Goal: Information Seeking & Learning: Check status

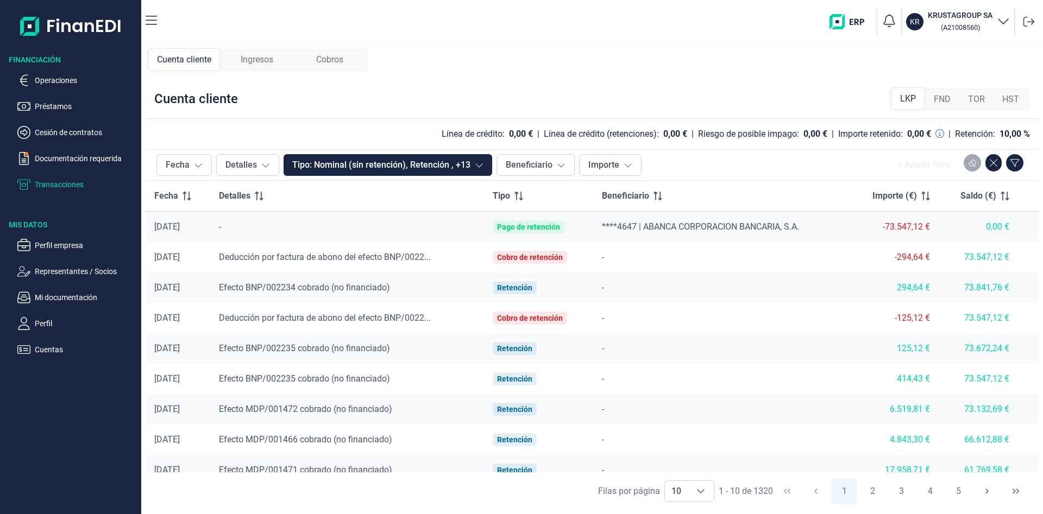
scroll to position [43, 0]
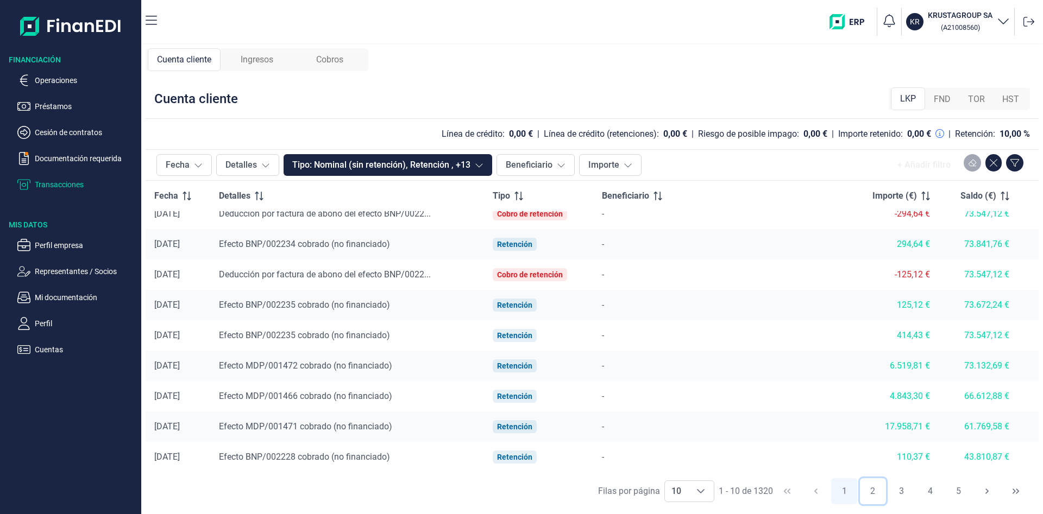
click at [871, 492] on button "2" at bounding box center [873, 491] width 26 height 26
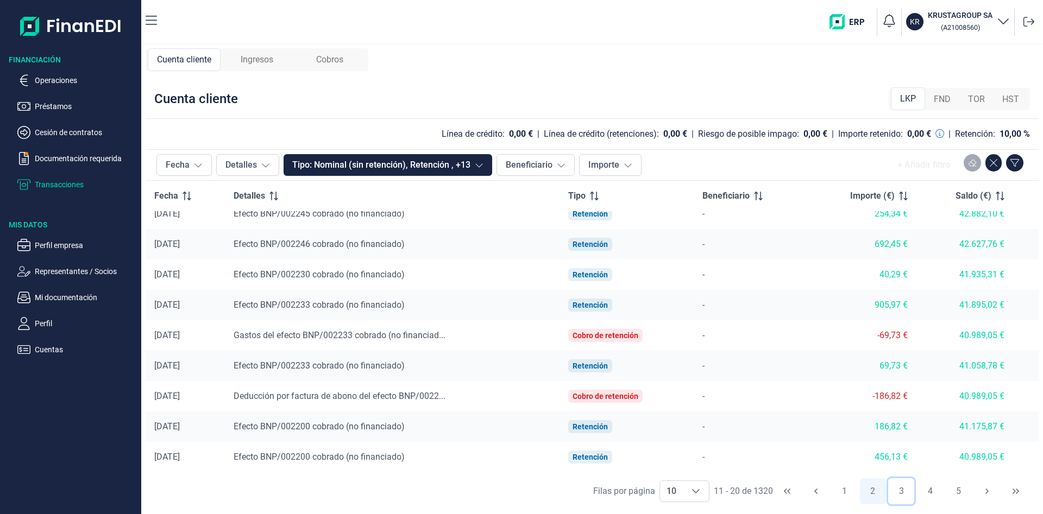
click at [902, 487] on button "3" at bounding box center [901, 491] width 26 height 26
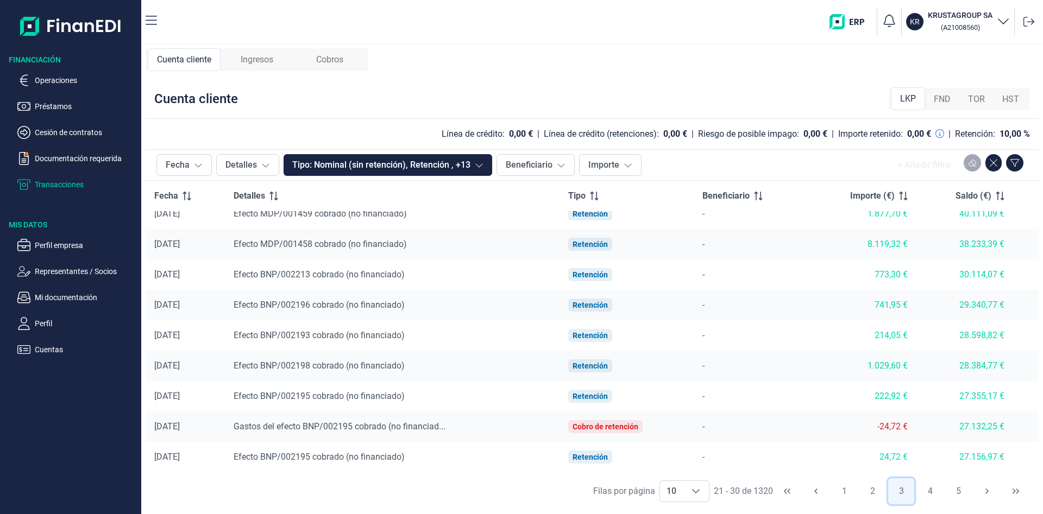
scroll to position [0, 0]
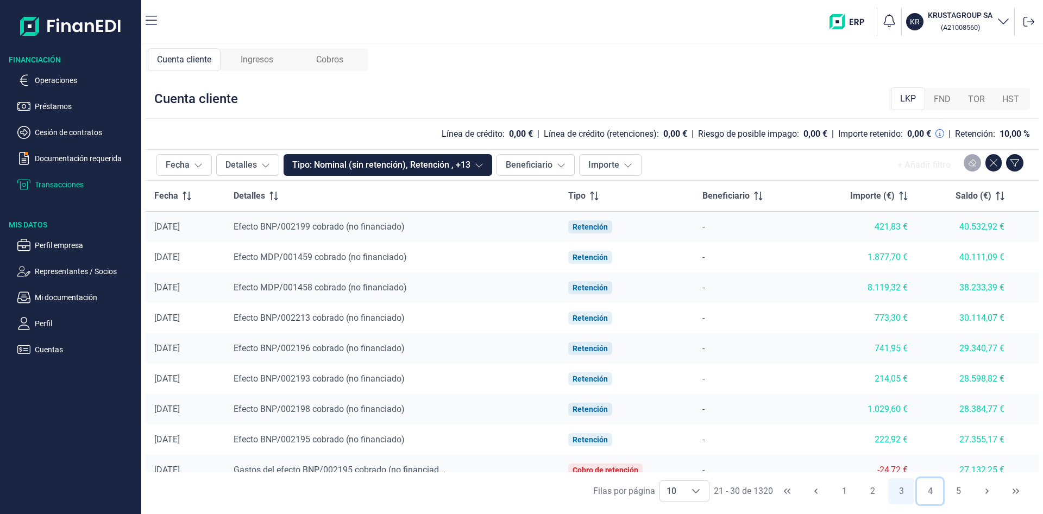
click at [931, 488] on button "4" at bounding box center [930, 491] width 26 height 26
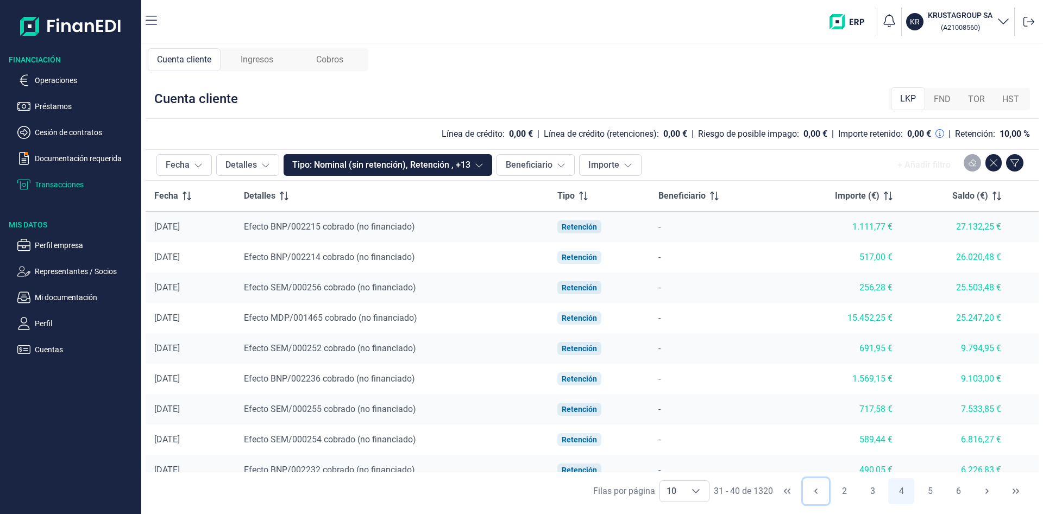
click at [815, 491] on icon "Previous Page" at bounding box center [815, 491] width 3 height 5
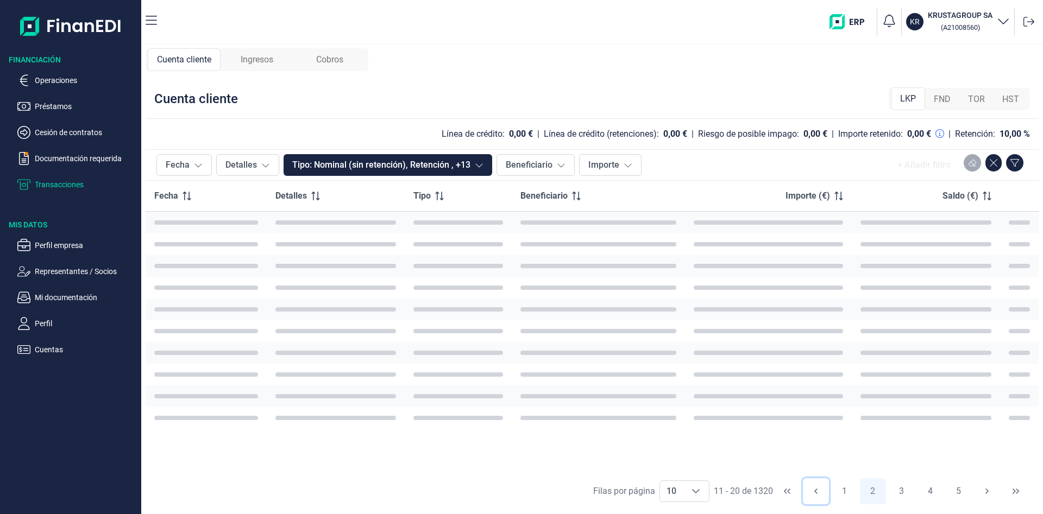
click at [815, 491] on icon "Previous Page" at bounding box center [815, 491] width 3 height 5
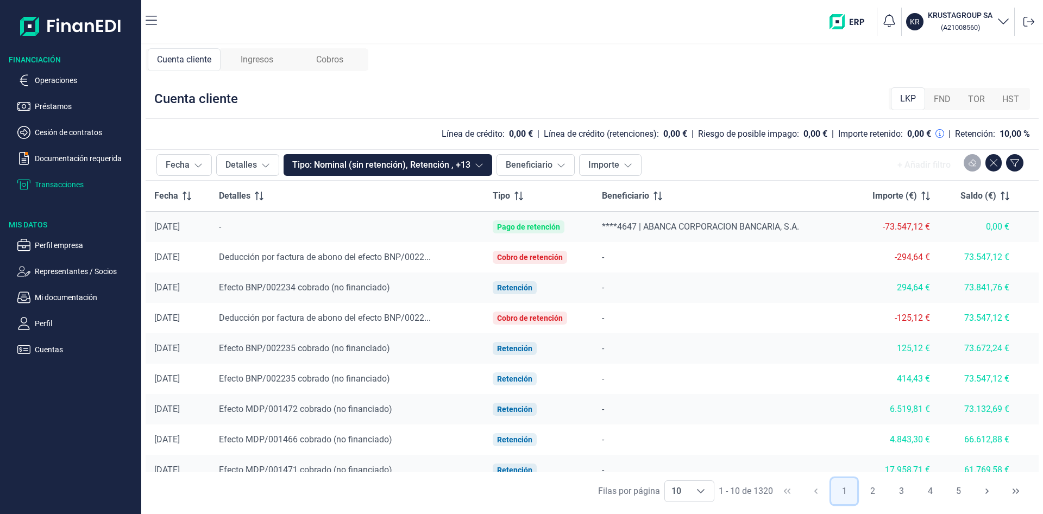
click at [843, 493] on button "1" at bounding box center [844, 491] width 26 height 26
click at [732, 226] on span "****4647 | ABANCA CORPORACION BANCARIA, S.A." at bounding box center [700, 227] width 197 height 10
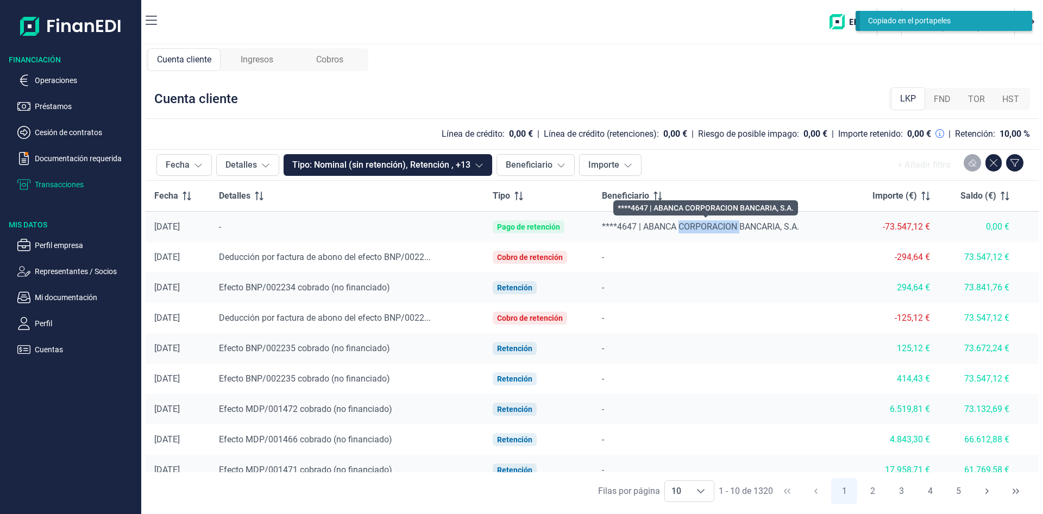
click at [732, 226] on span "****4647 | ABANCA CORPORACION BANCARIA, S.A." at bounding box center [700, 227] width 197 height 10
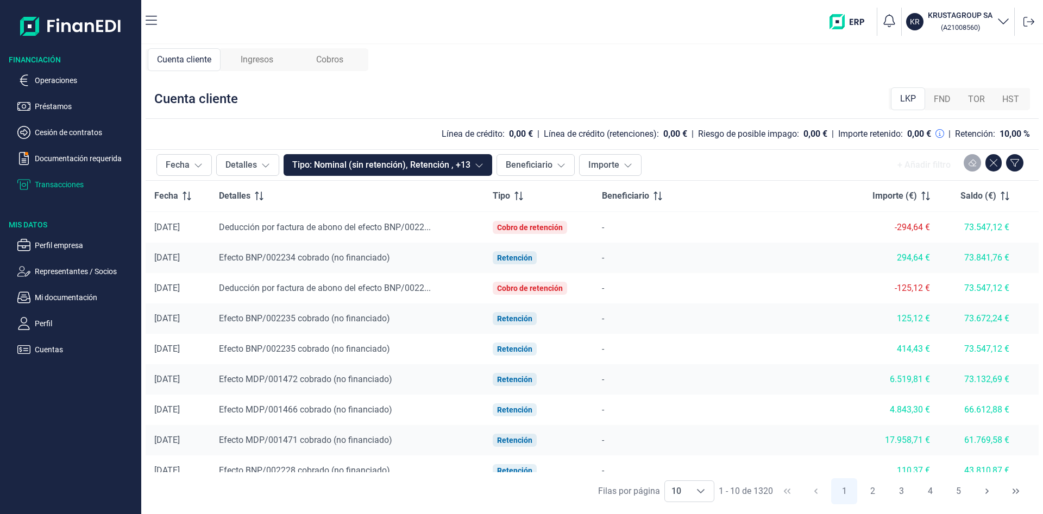
scroll to position [43, 0]
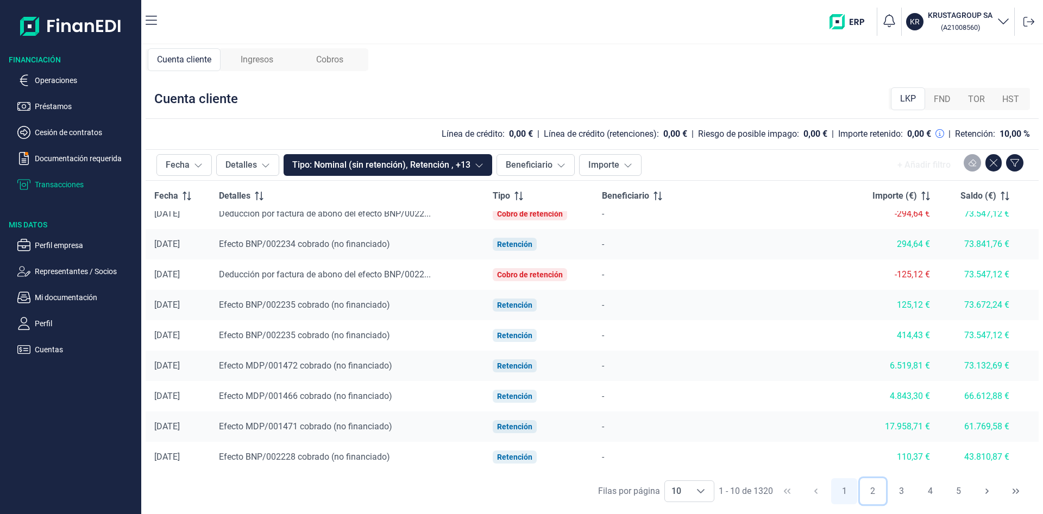
click at [873, 494] on button "2" at bounding box center [873, 491] width 26 height 26
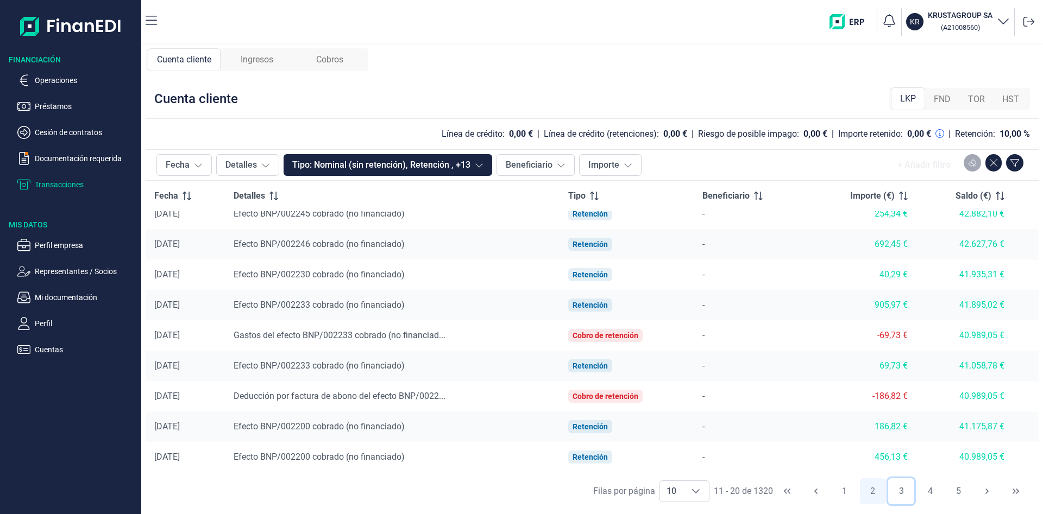
click at [908, 489] on button "3" at bounding box center [901, 491] width 26 height 26
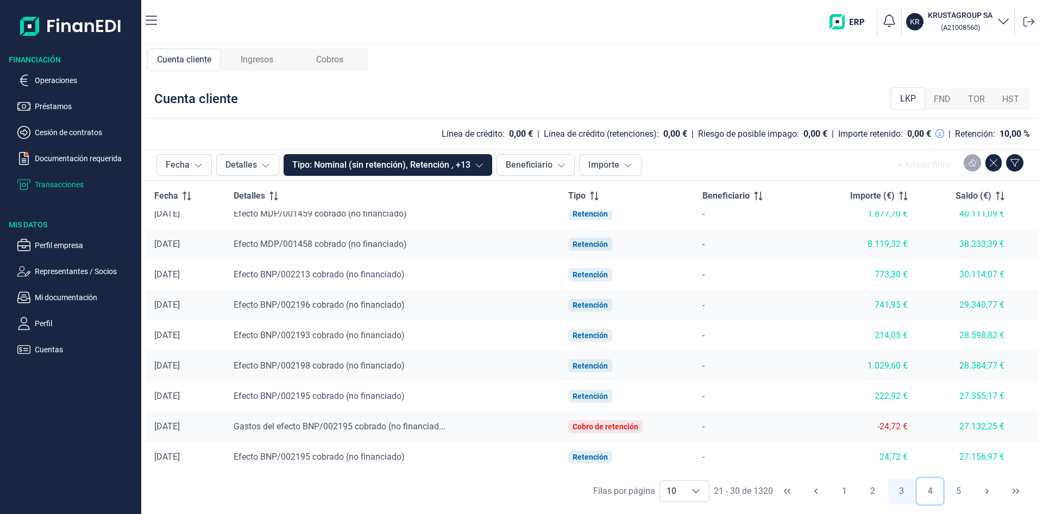
click at [927, 489] on button "4" at bounding box center [930, 491] width 26 height 26
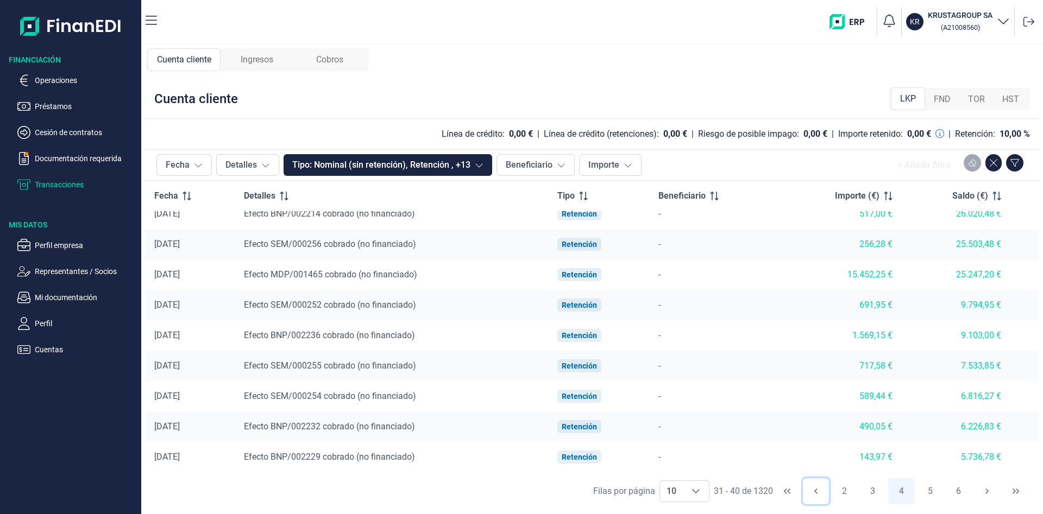
click at [819, 493] on icon "Previous Page" at bounding box center [815, 491] width 9 height 9
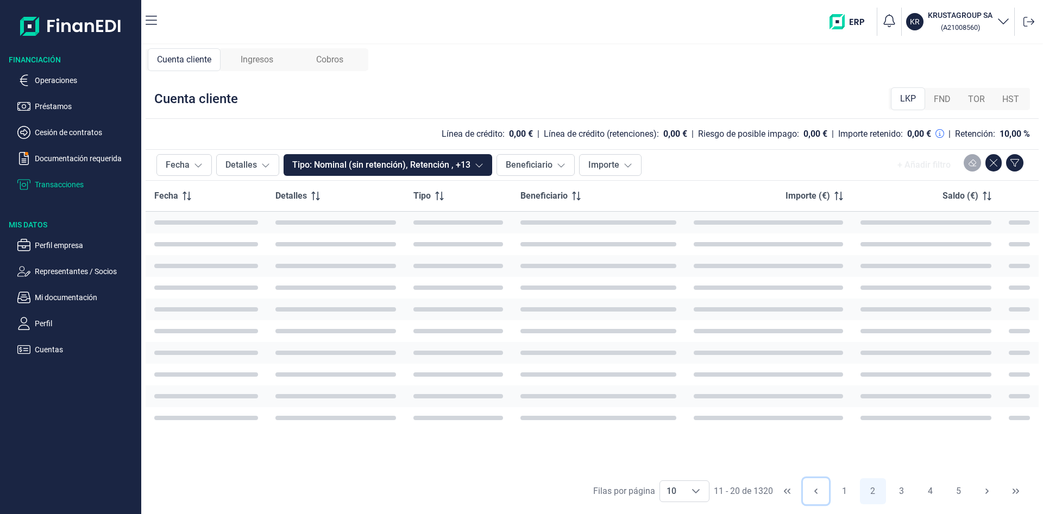
scroll to position [0, 0]
click at [819, 493] on icon "Previous Page" at bounding box center [815, 491] width 9 height 9
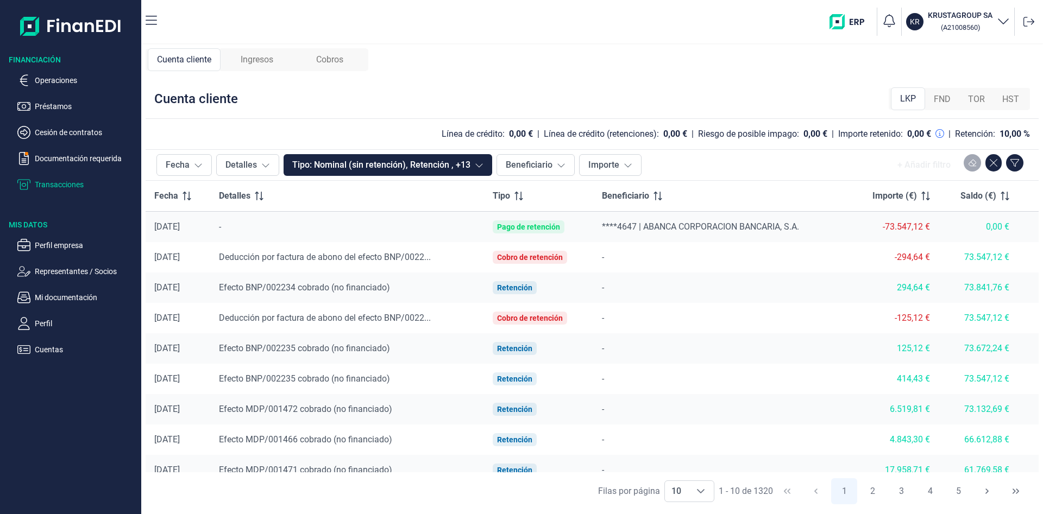
click at [752, 81] on div "Cuenta cliente LKP FND TOR HST" at bounding box center [592, 99] width 893 height 40
click at [47, 72] on ul "Operaciones Préstamos Cesión de contratos Documentación requerida Transacciones" at bounding box center [70, 128] width 141 height 126
click at [49, 83] on p "Operaciones" at bounding box center [86, 80] width 102 height 13
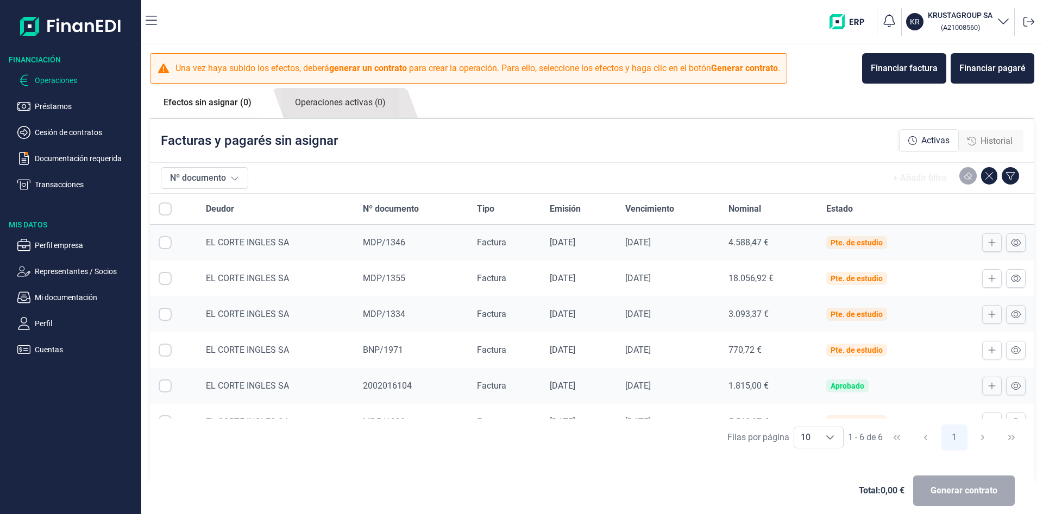
checkbox input "true"
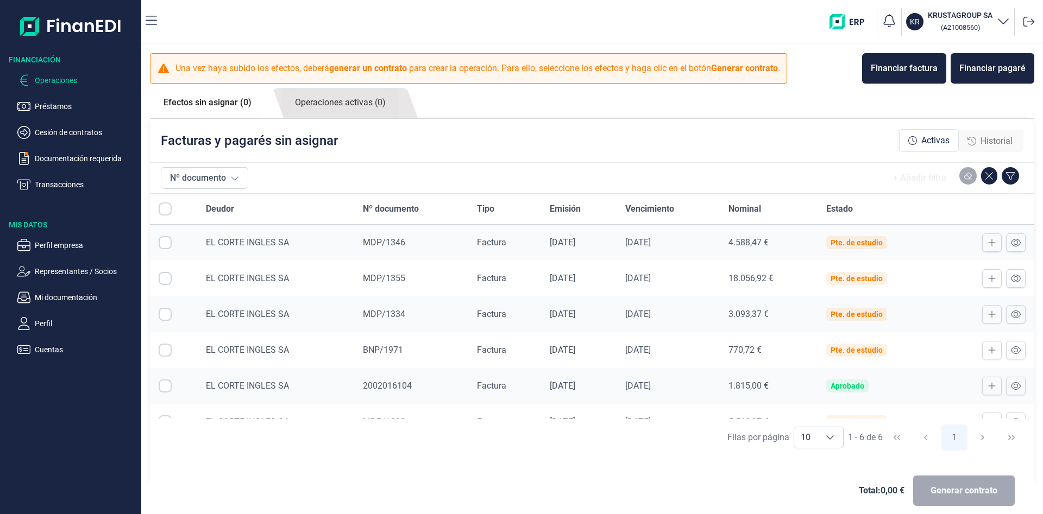
checkbox input "true"
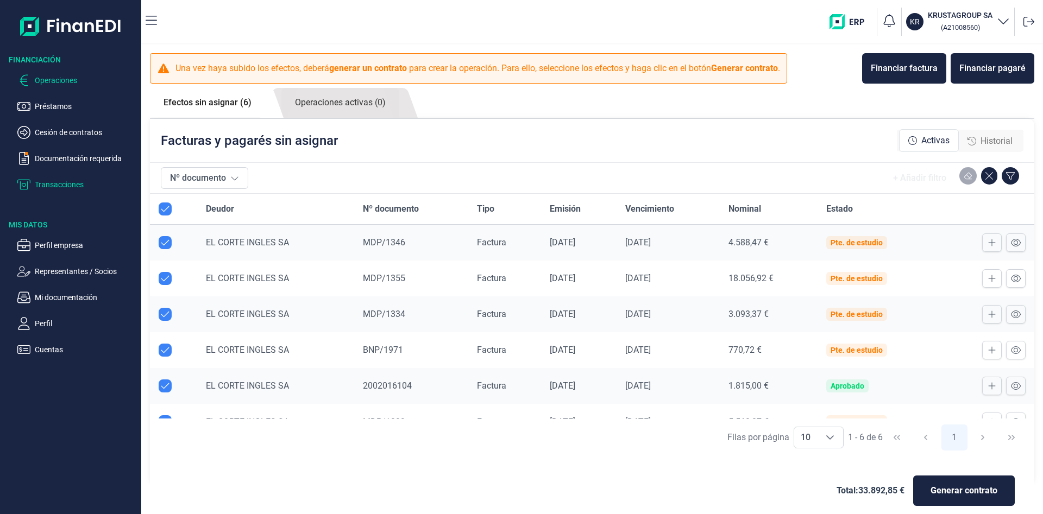
click at [73, 190] on p "Transacciones" at bounding box center [86, 184] width 102 height 13
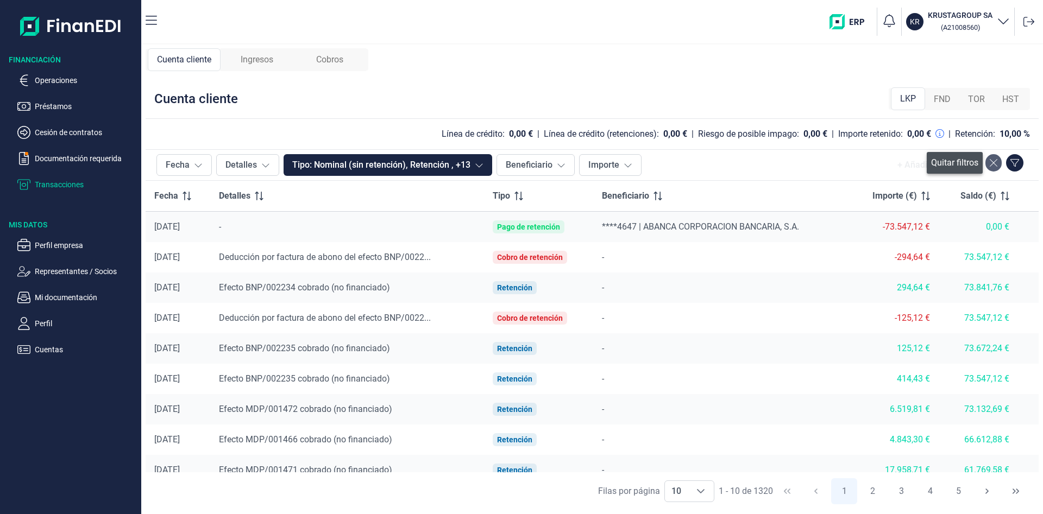
click at [992, 162] on icon at bounding box center [993, 163] width 8 height 9
click at [264, 61] on span "Ingresos" at bounding box center [257, 59] width 33 height 13
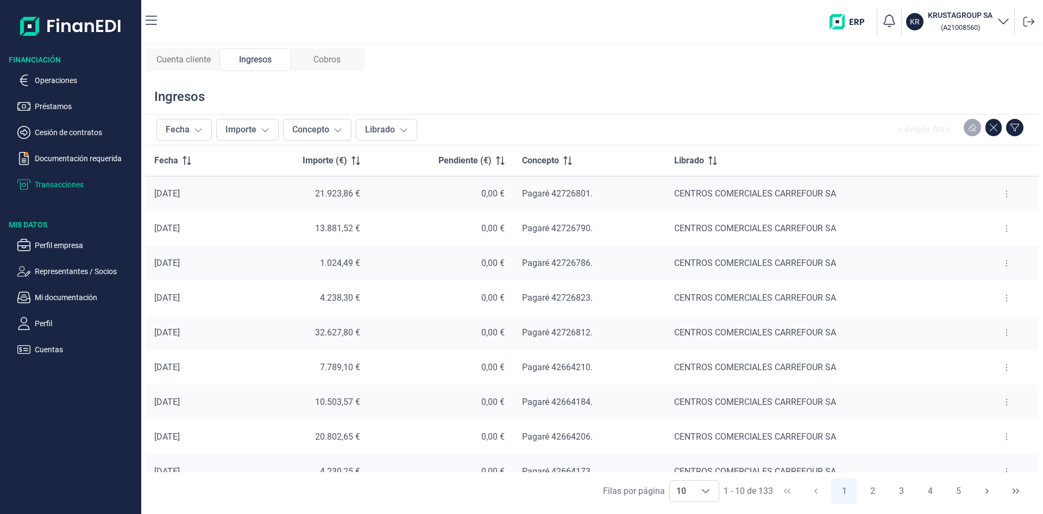
click at [324, 62] on span "Cobros" at bounding box center [326, 59] width 27 height 13
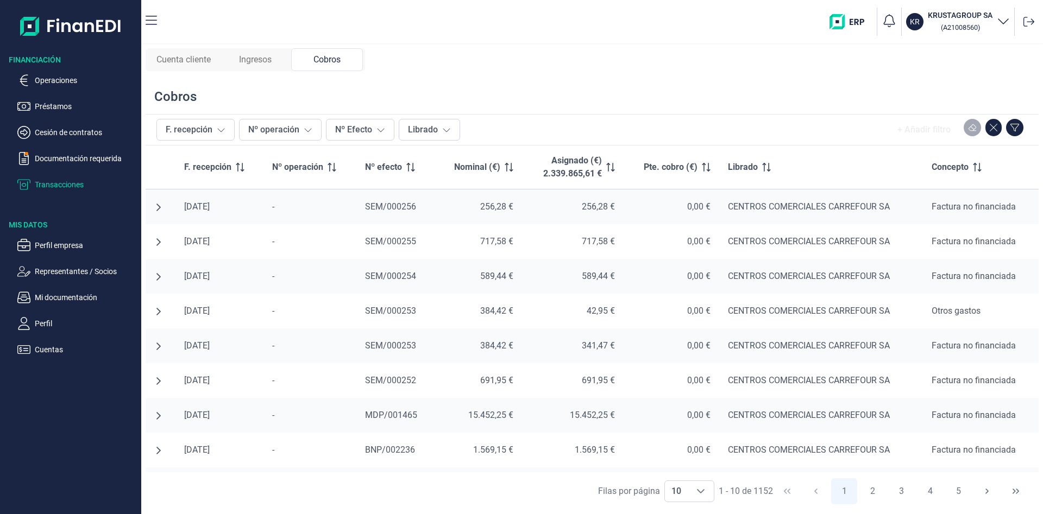
click at [262, 62] on span "Ingresos" at bounding box center [255, 59] width 33 height 13
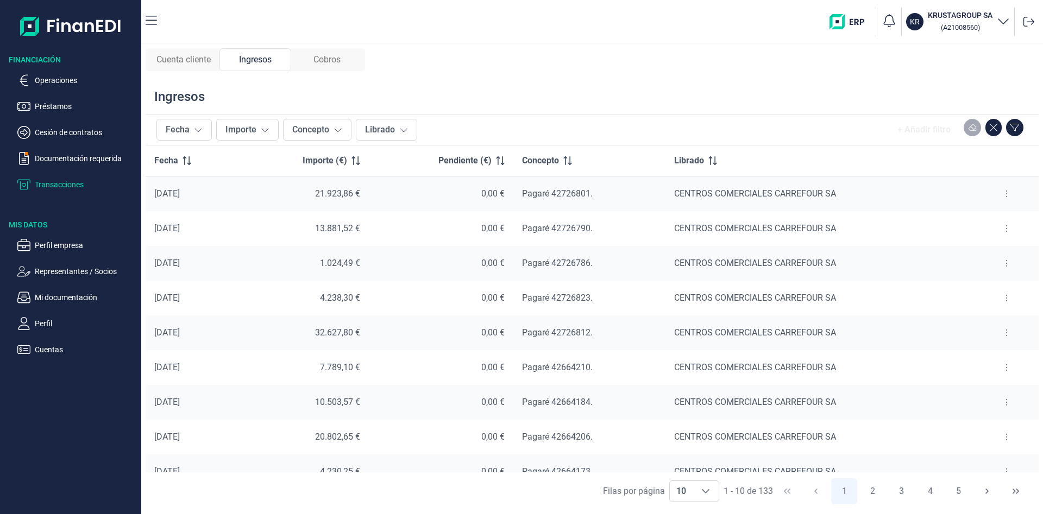
click at [71, 184] on p "Transacciones" at bounding box center [86, 184] width 102 height 13
click at [180, 59] on span "Cuenta cliente" at bounding box center [183, 59] width 54 height 13
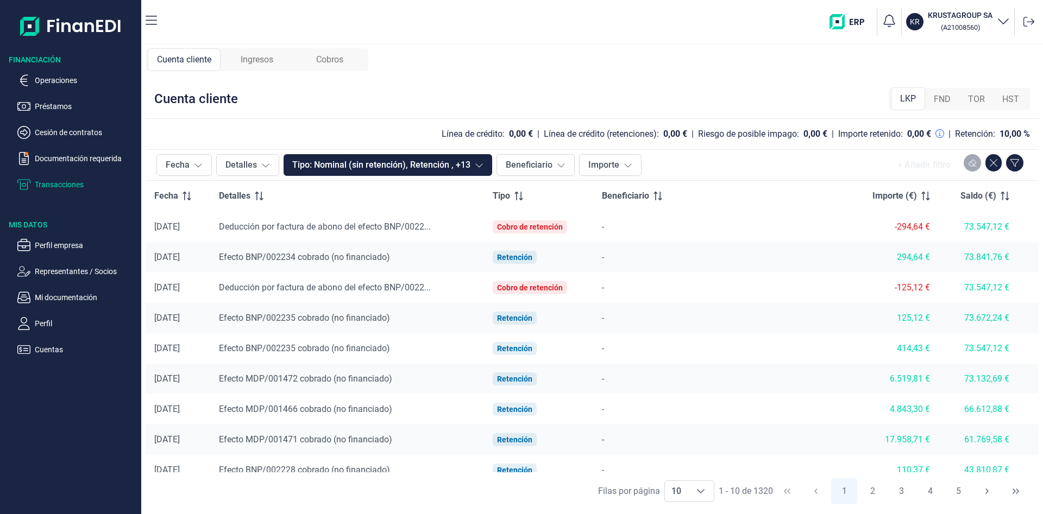
scroll to position [43, 0]
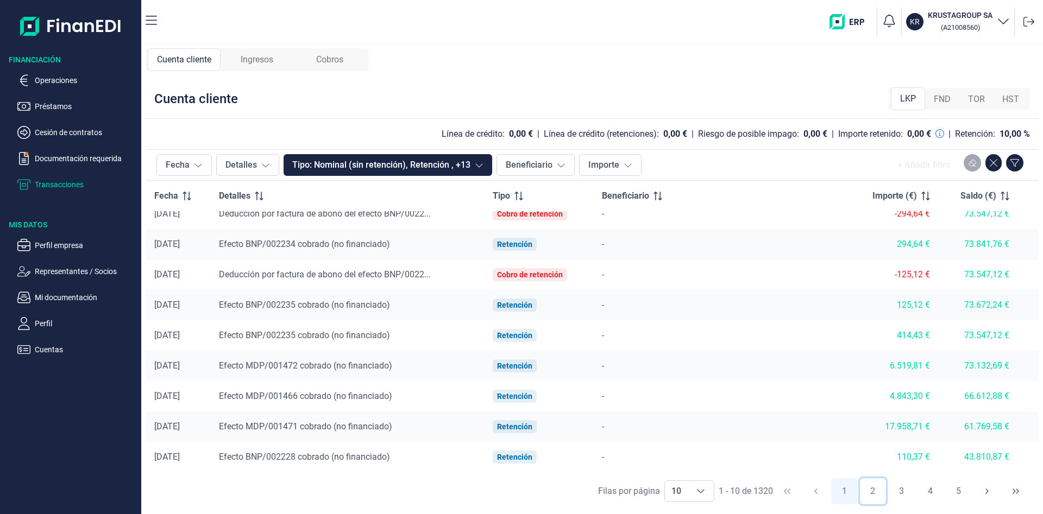
click at [874, 491] on button "2" at bounding box center [873, 491] width 26 height 26
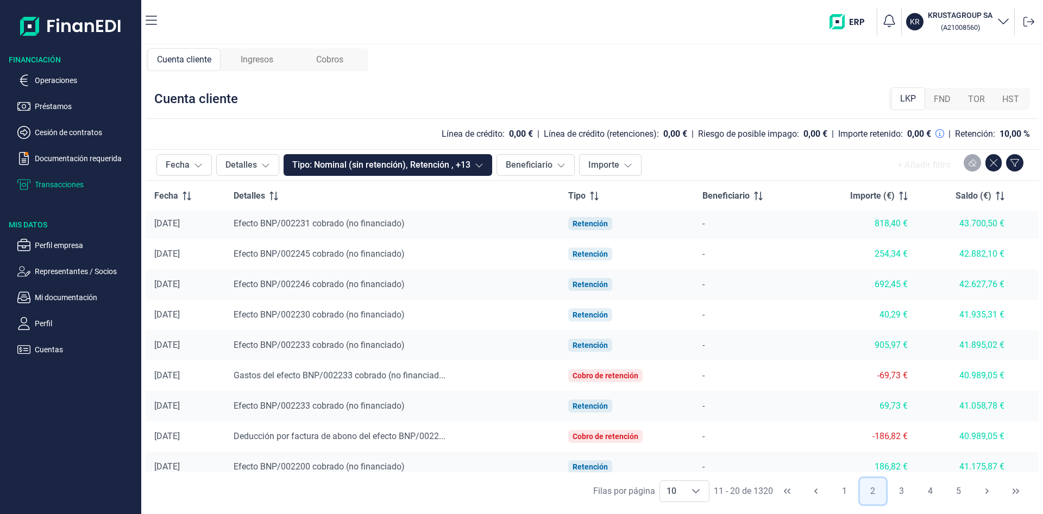
scroll to position [0, 0]
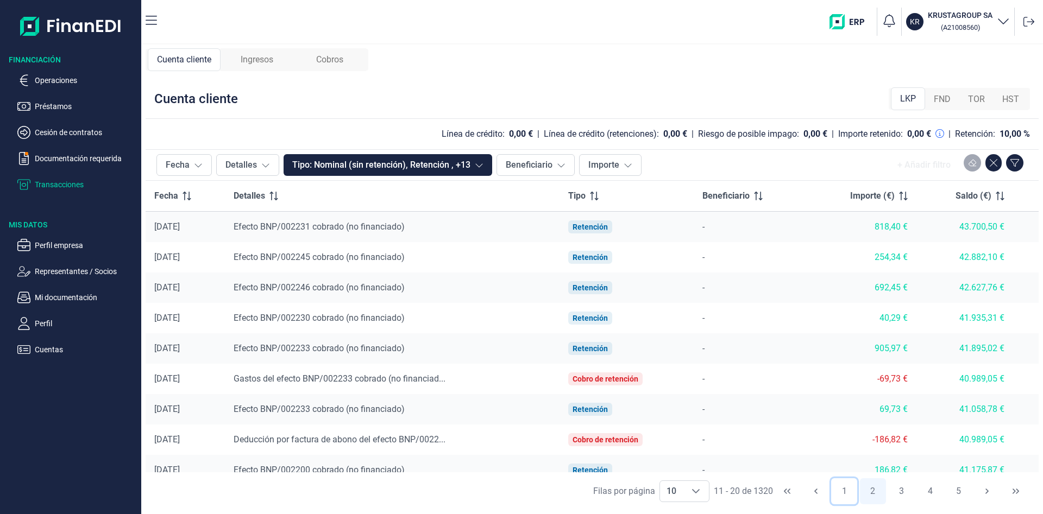
click at [844, 495] on button "1" at bounding box center [844, 491] width 26 height 26
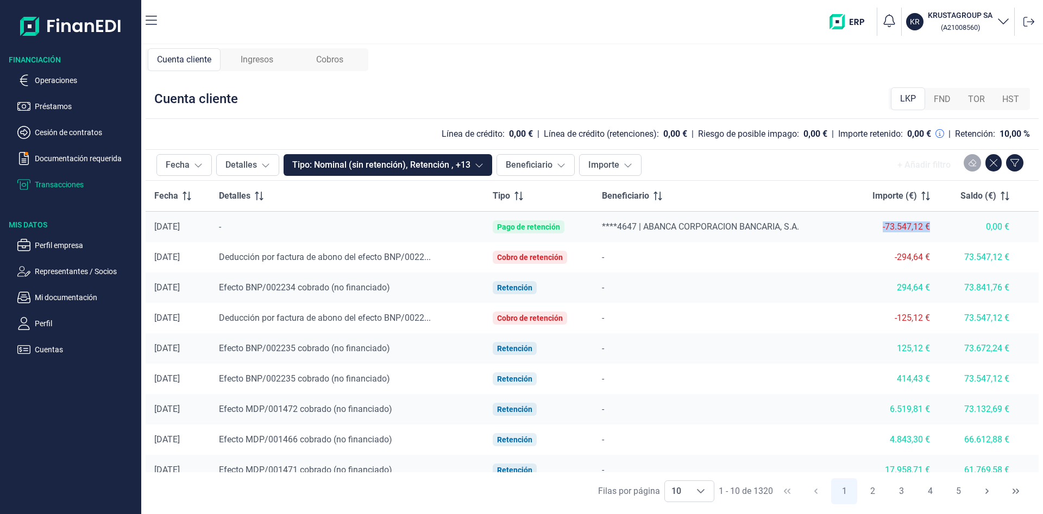
drag, startPoint x: 880, startPoint y: 225, endPoint x: 944, endPoint y: 225, distance: 64.1
click at [930, 225] on div "-73.547,12 €" at bounding box center [894, 227] width 72 height 11
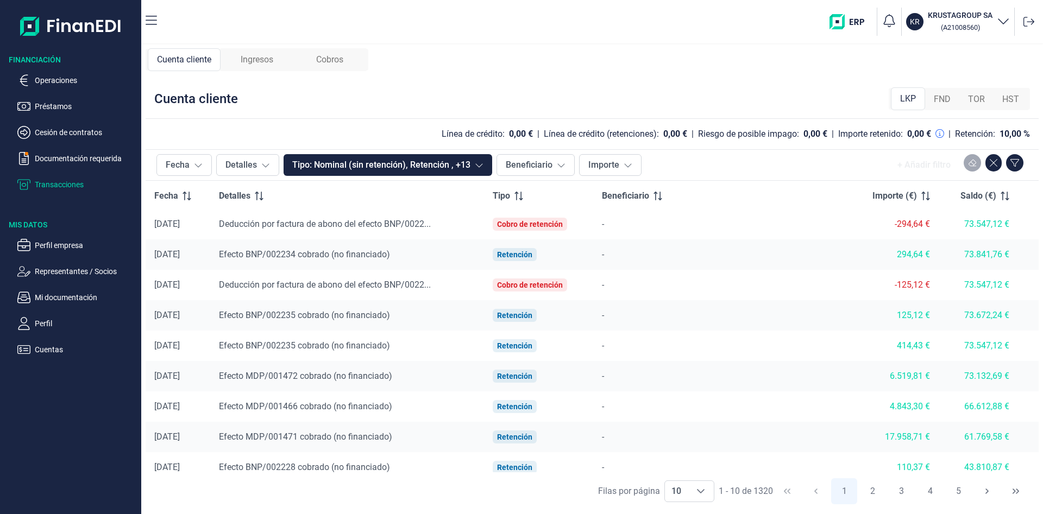
scroll to position [43, 0]
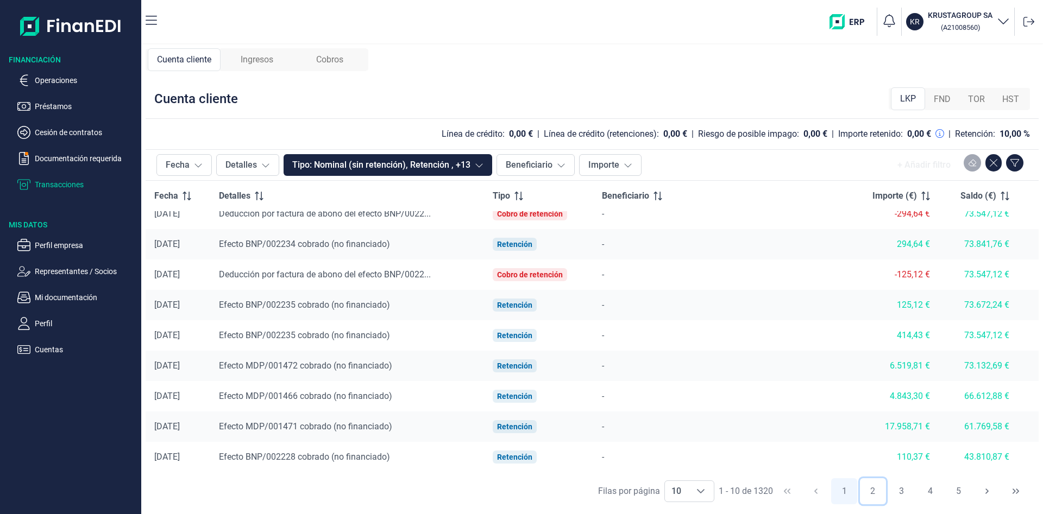
click at [874, 495] on button "2" at bounding box center [873, 491] width 26 height 26
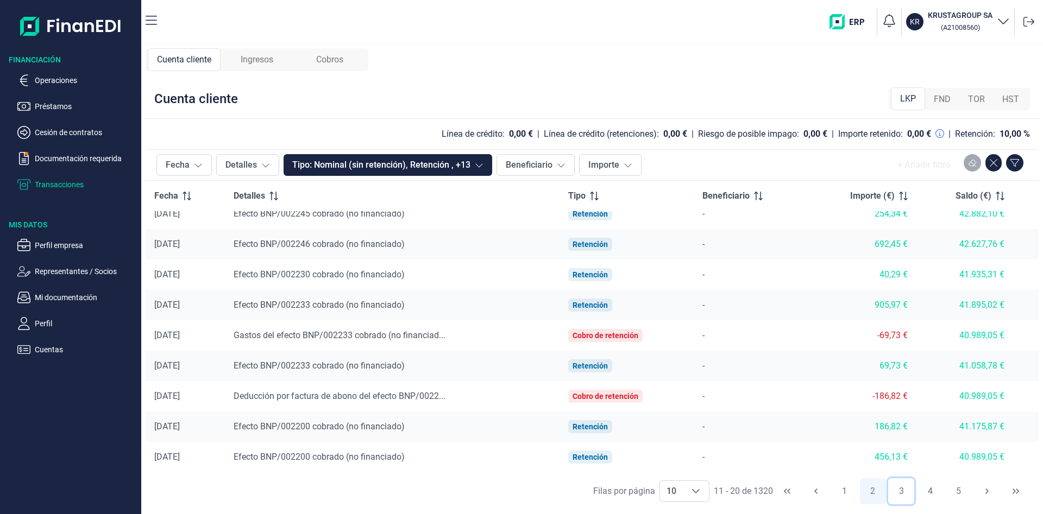
click at [904, 493] on button "3" at bounding box center [901, 491] width 26 height 26
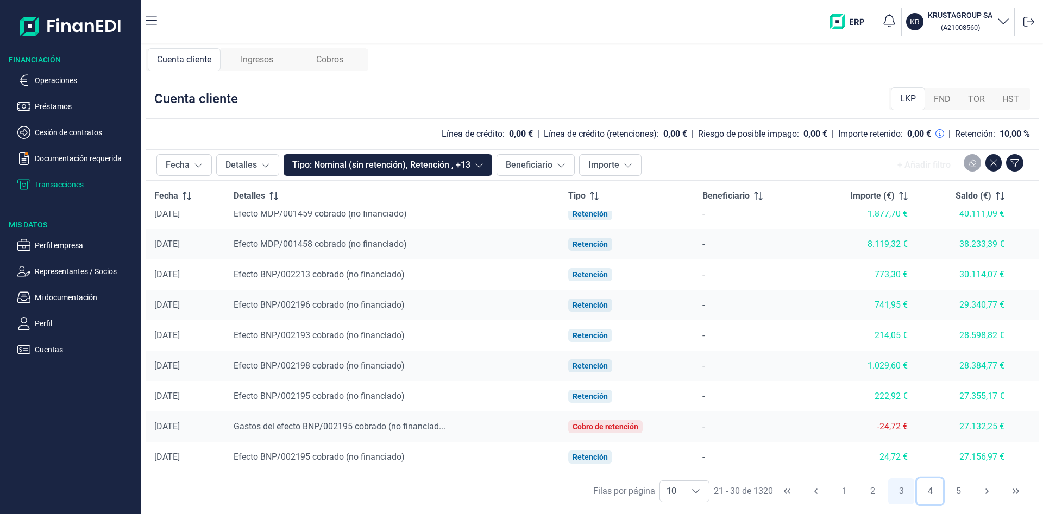
click at [933, 490] on button "4" at bounding box center [930, 491] width 26 height 26
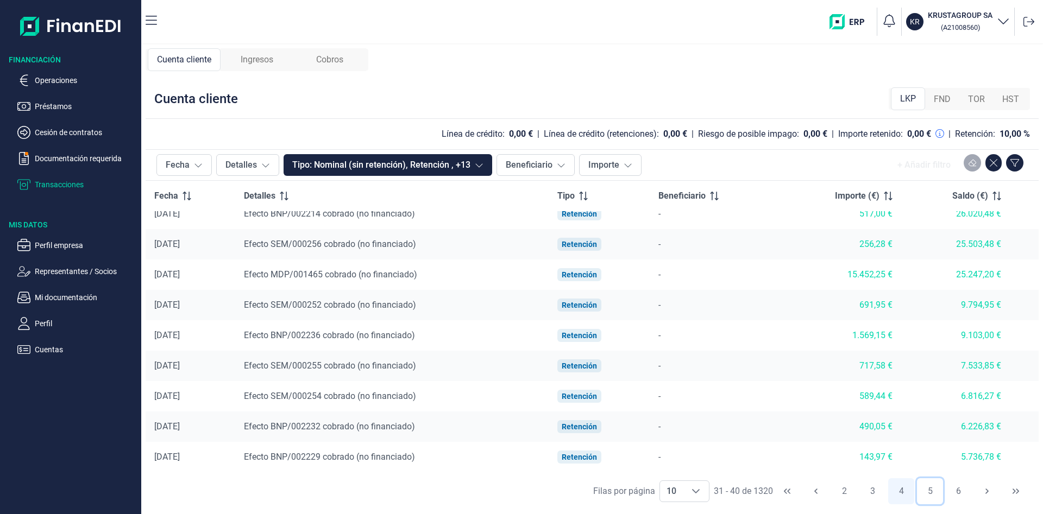
click at [923, 486] on button "5" at bounding box center [930, 491] width 26 height 26
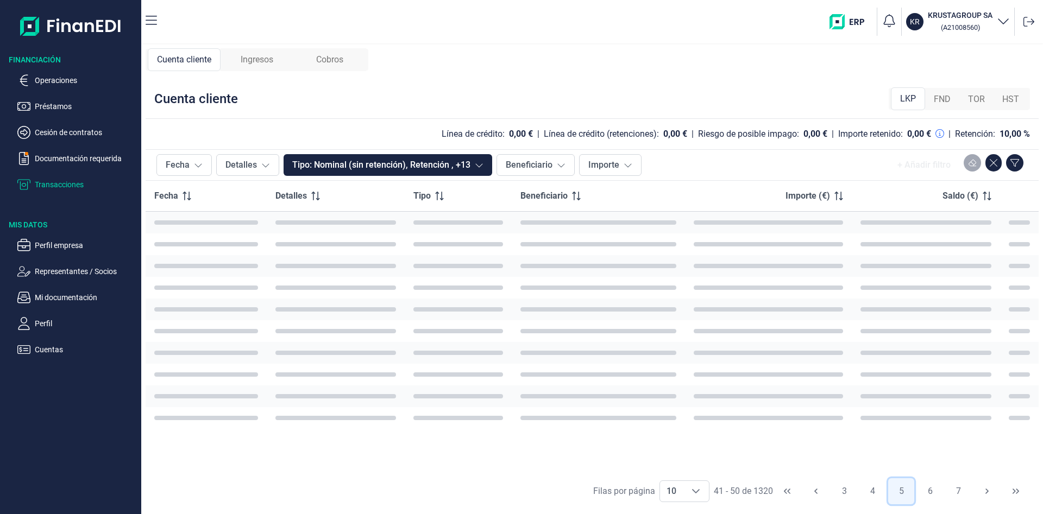
scroll to position [0, 0]
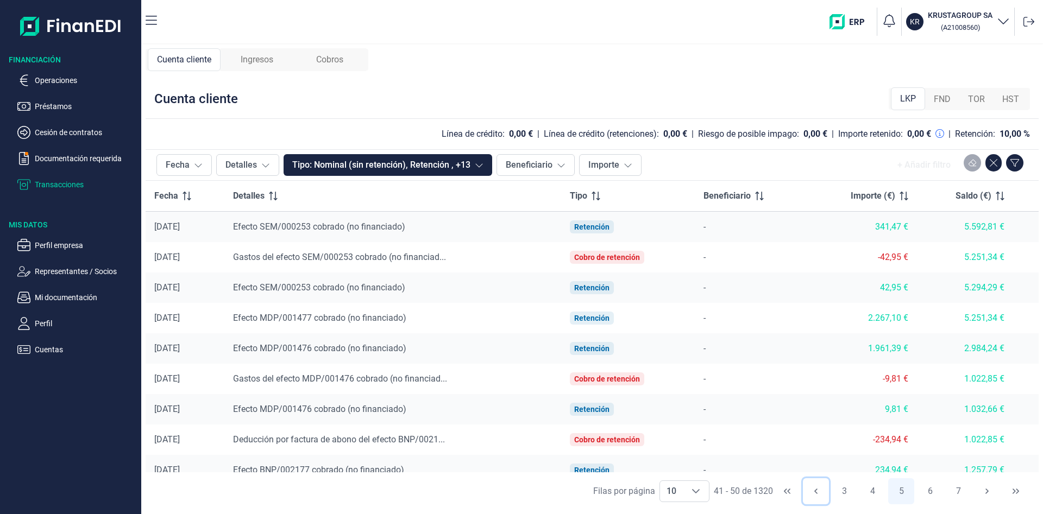
click at [820, 493] on button "Previous Page" at bounding box center [816, 491] width 26 height 26
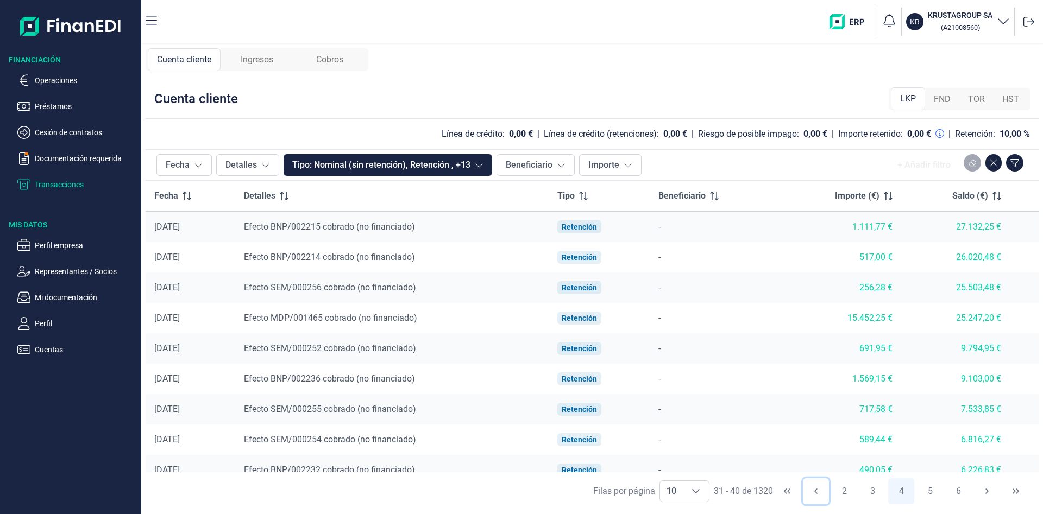
click at [819, 493] on icon "Previous Page" at bounding box center [815, 491] width 9 height 9
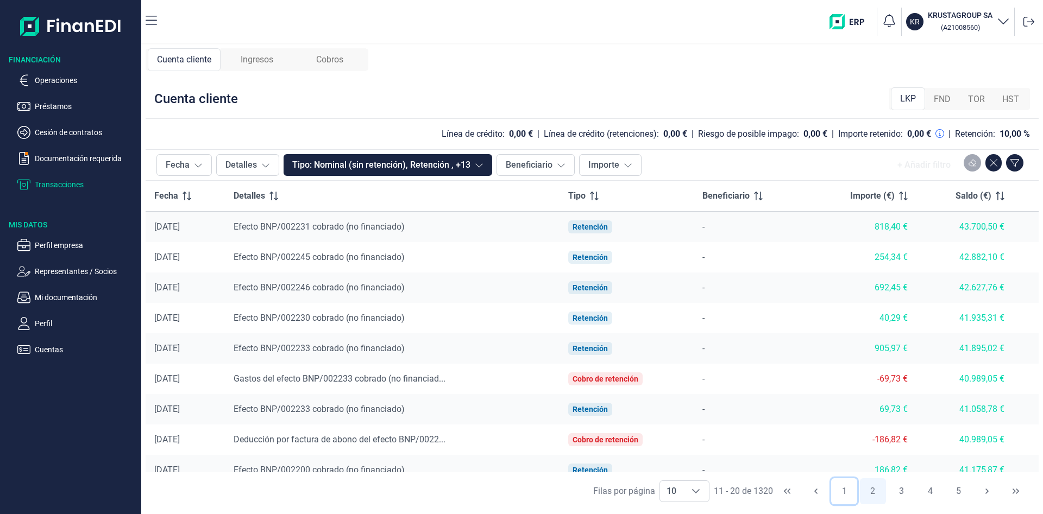
click at [841, 493] on button "1" at bounding box center [844, 491] width 26 height 26
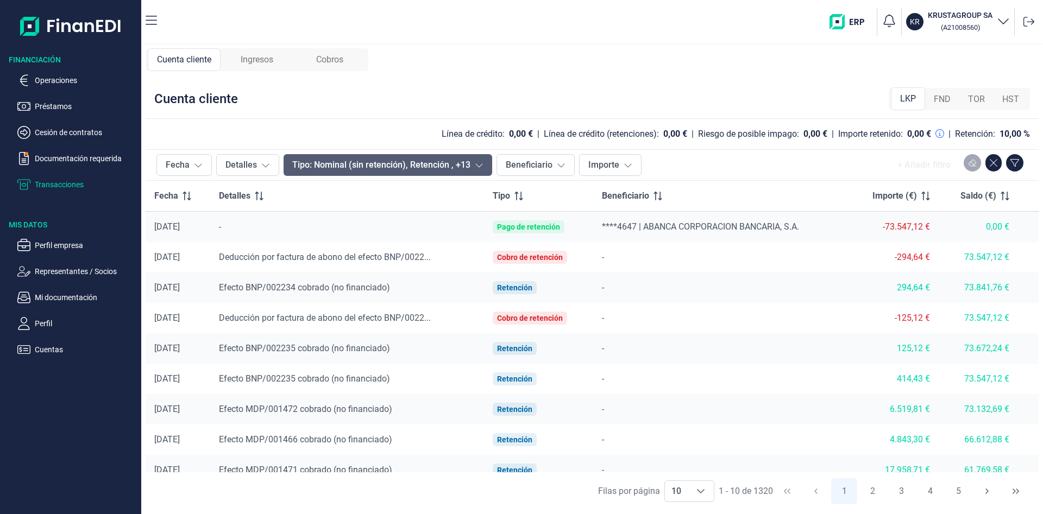
click at [484, 160] on button "Tipo: Nominal (sin retención), Retención , +13" at bounding box center [387, 165] width 209 height 22
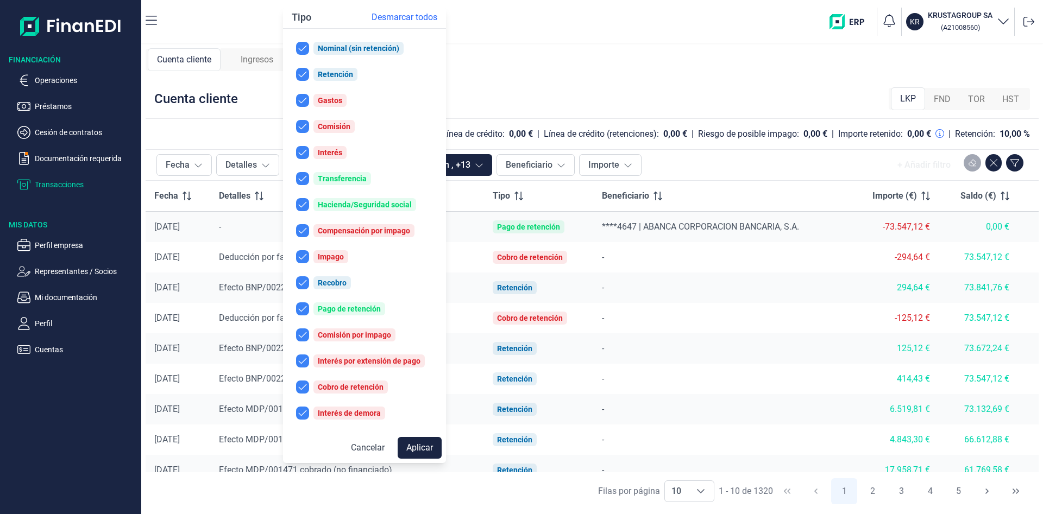
click at [390, 17] on span "Desmarcar todos" at bounding box center [404, 17] width 66 height 13
checkbox input "false"
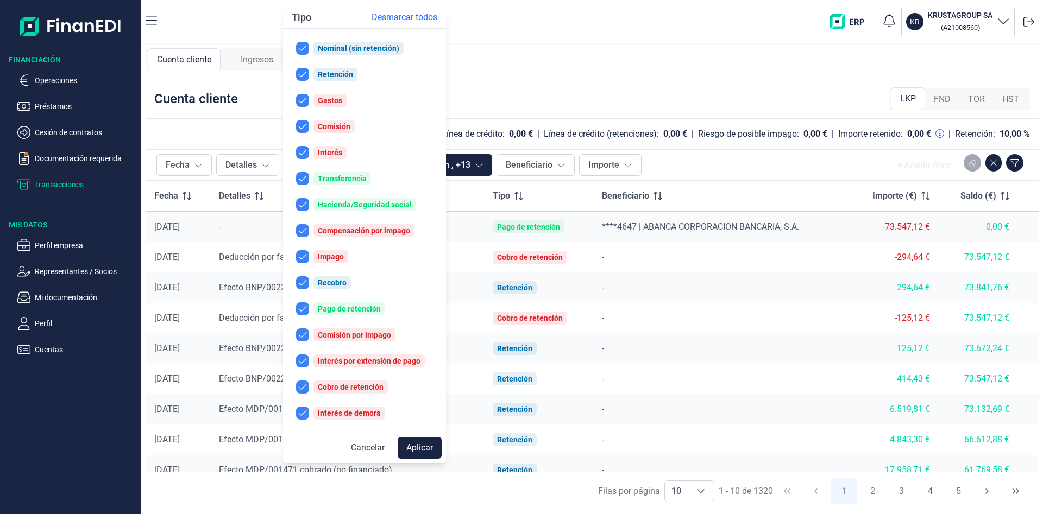
checkbox input "false"
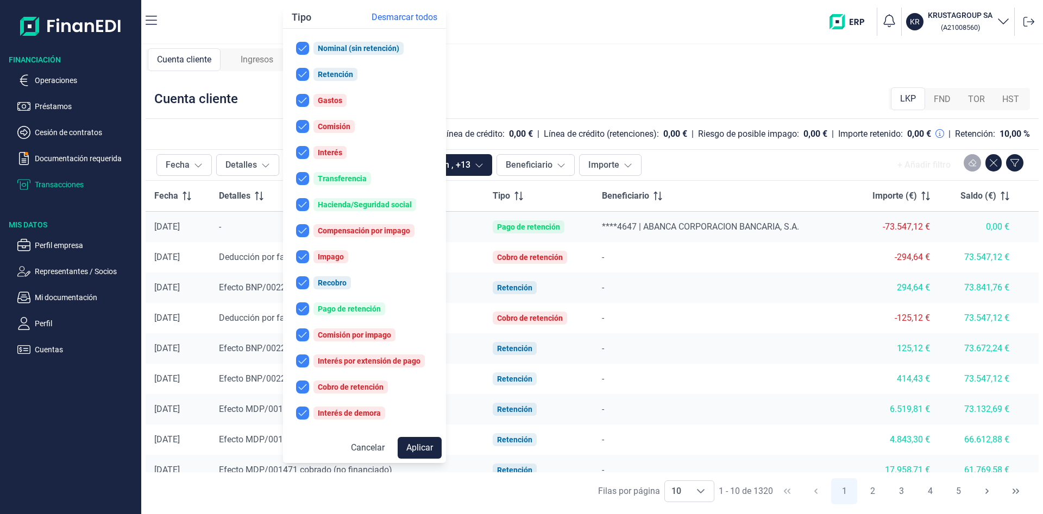
checkbox input "false"
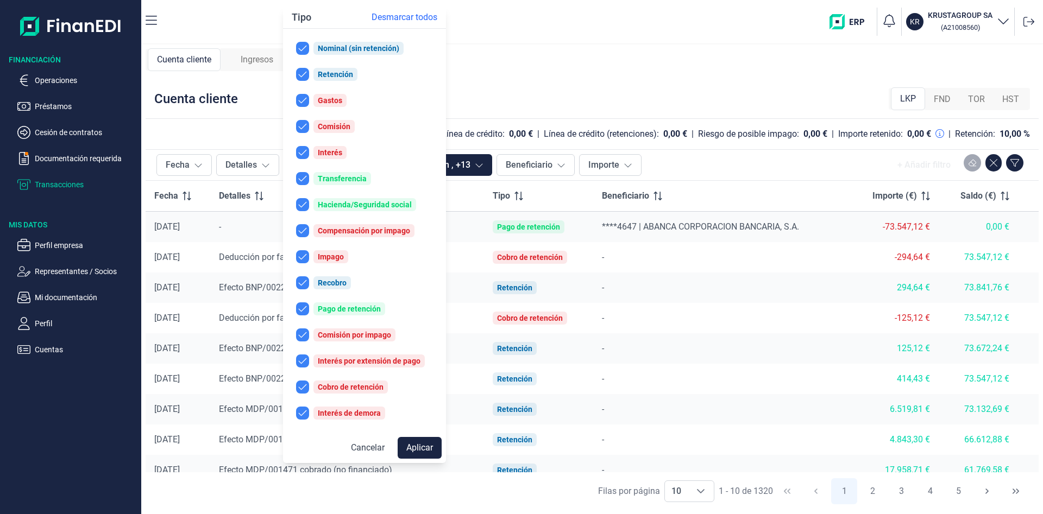
checkbox input "false"
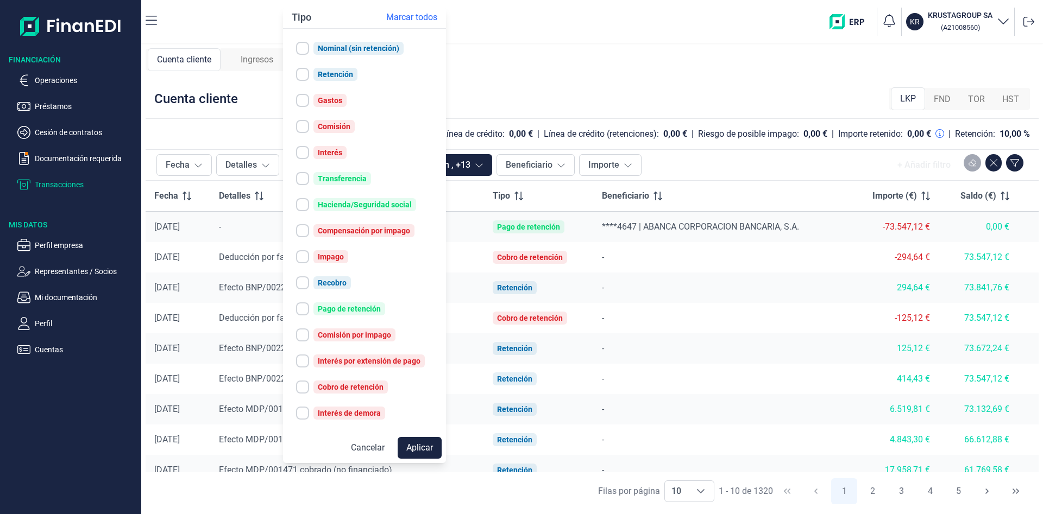
click at [302, 306] on input "checkbox" at bounding box center [302, 308] width 13 height 13
checkbox input "true"
click at [307, 178] on input "checkbox" at bounding box center [302, 178] width 13 height 13
checkbox input "true"
click at [421, 440] on button "Aplicar" at bounding box center [419, 448] width 44 height 22
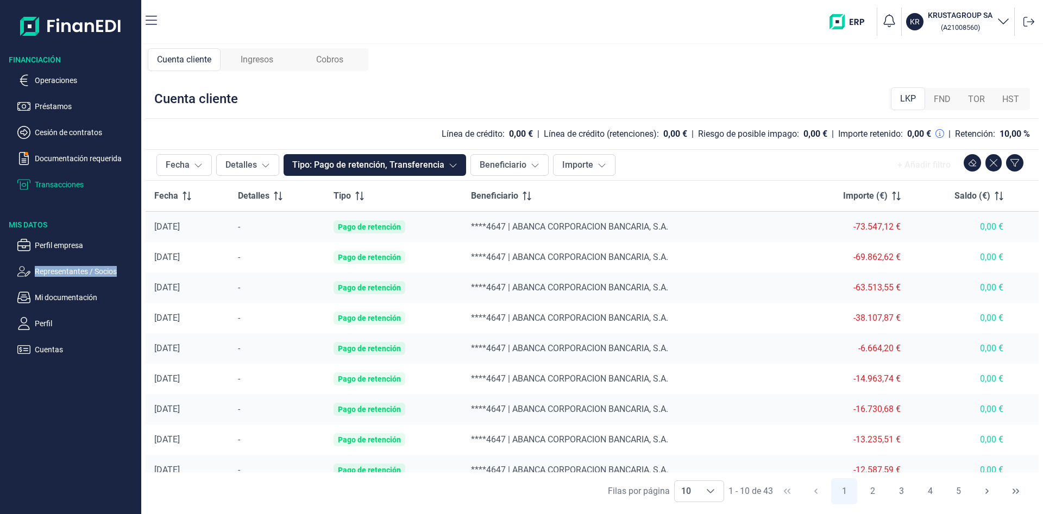
drag, startPoint x: 911, startPoint y: 254, endPoint x: 143, endPoint y: 260, distance: 767.3
click at [146, 260] on div "Fecha Detalles Tipo Beneficiario Importe (€) Saldo (€) [DATE] - Pago de retenci…" at bounding box center [592, 327] width 893 height 292
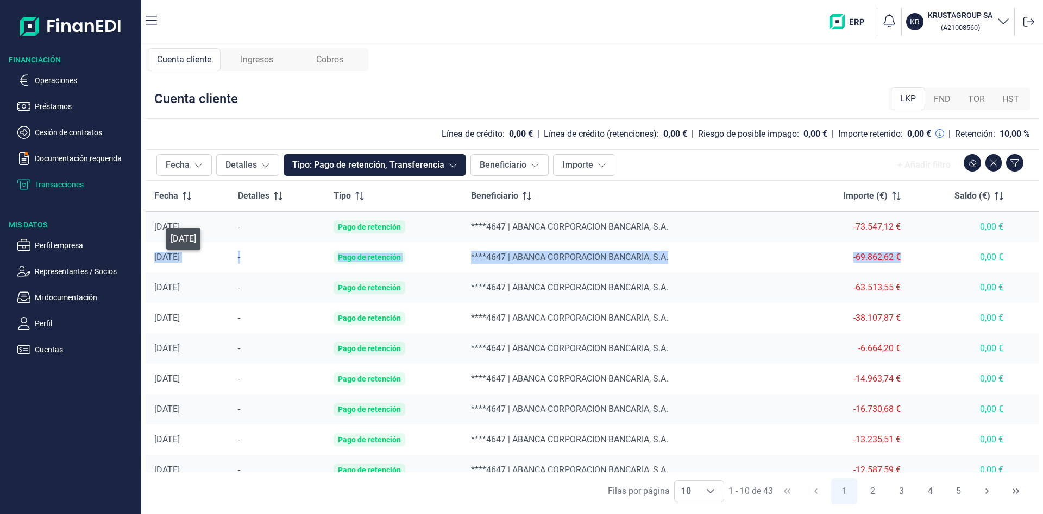
click at [213, 261] on div "[DATE]" at bounding box center [187, 257] width 66 height 11
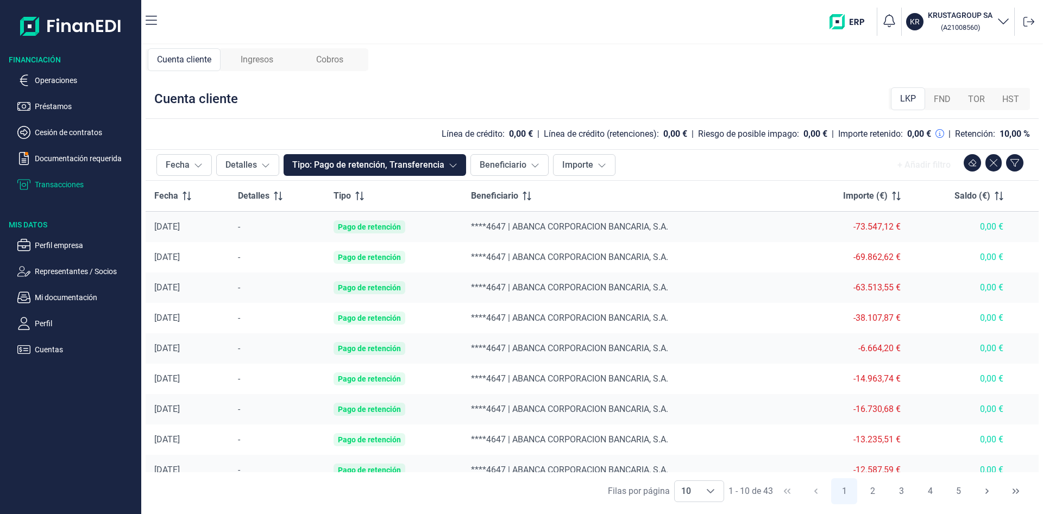
drag, startPoint x: 173, startPoint y: 223, endPoint x: 532, endPoint y: 243, distance: 359.0
click at [177, 223] on div "[DATE]" at bounding box center [187, 227] width 66 height 11
drag, startPoint x: 862, startPoint y: 225, endPoint x: 913, endPoint y: 224, distance: 51.1
click at [900, 224] on div "-73.547,12 €" at bounding box center [851, 227] width 98 height 11
click at [601, 57] on div "Cuenta cliente Ingresos Cobros Cuenta cliente LKP FND TOR HST Línea de crédito:…" at bounding box center [591, 280] width 901 height 470
